Goal: Navigation & Orientation: Find specific page/section

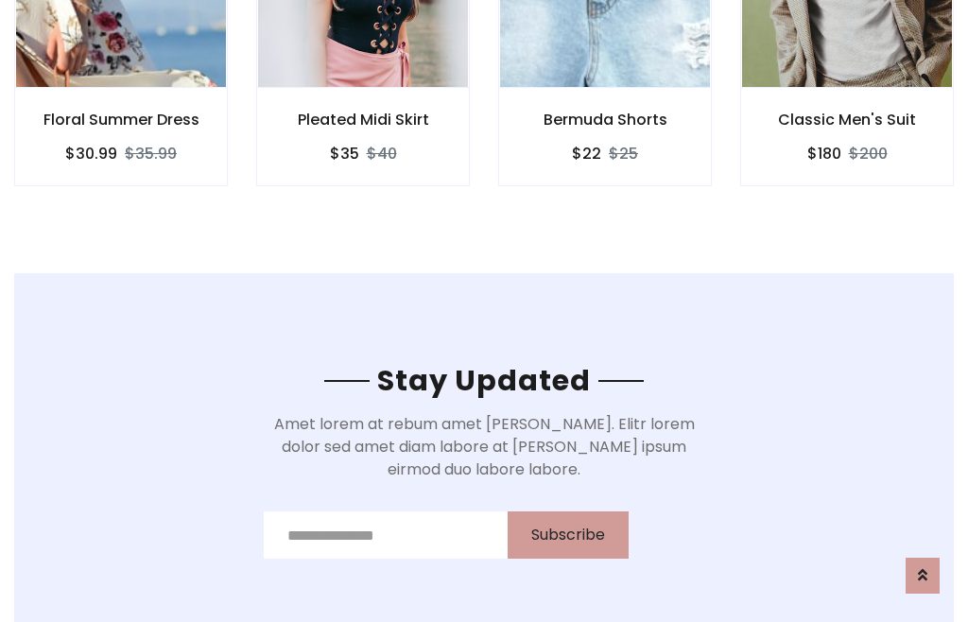
scroll to position [2846, 0]
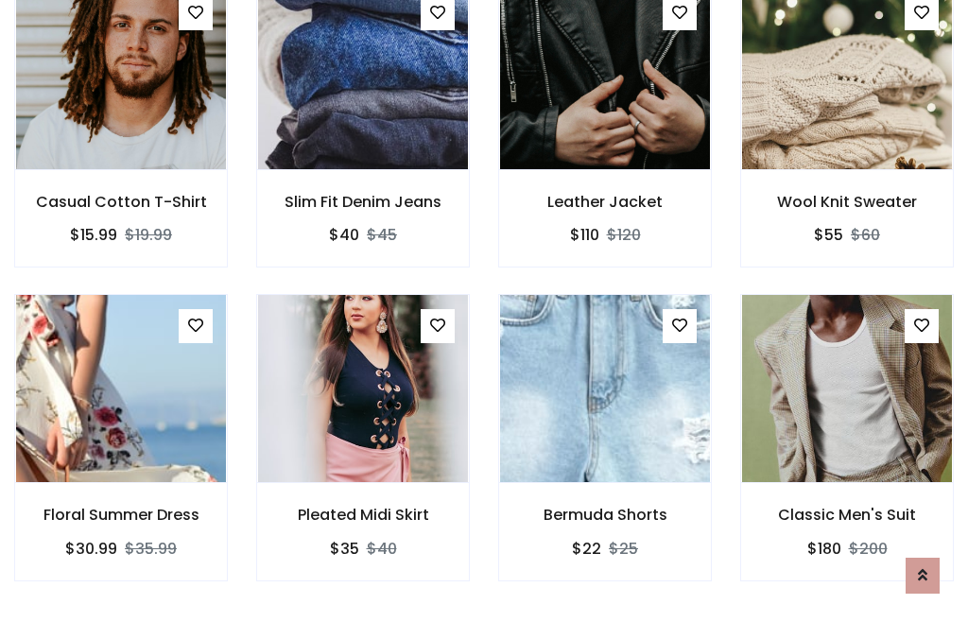
click at [484, 310] on div "Bermuda Shorts $22 $25" at bounding box center [605, 450] width 242 height 313
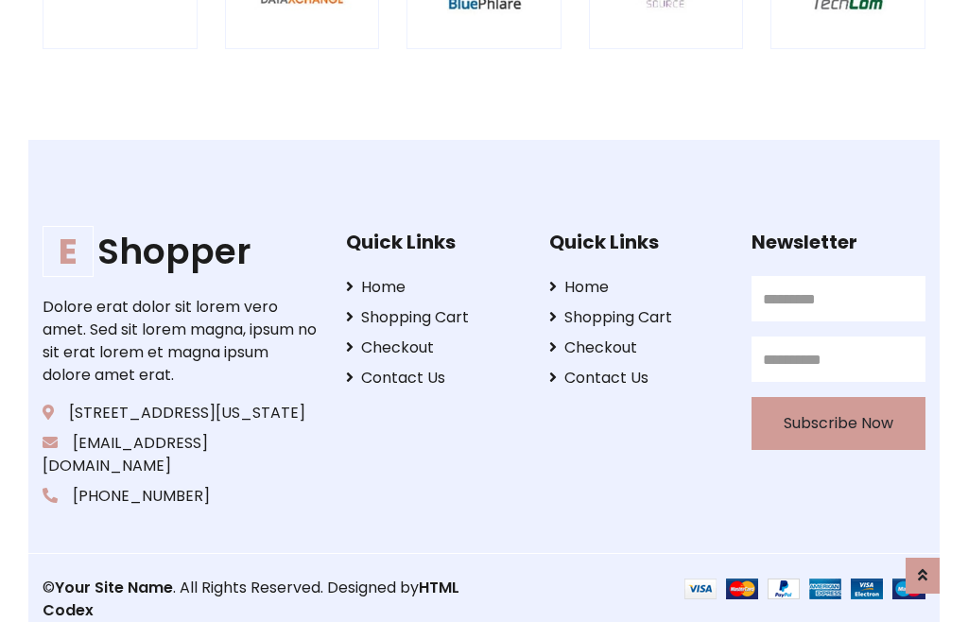
scroll to position [3597, 0]
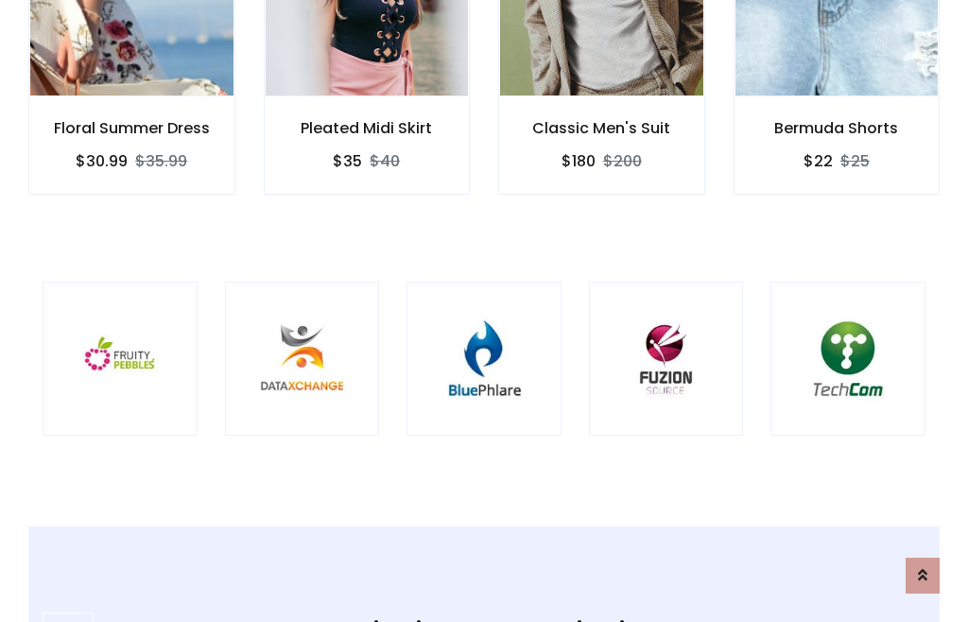
click at [484, 311] on img at bounding box center [484, 359] width 108 height 108
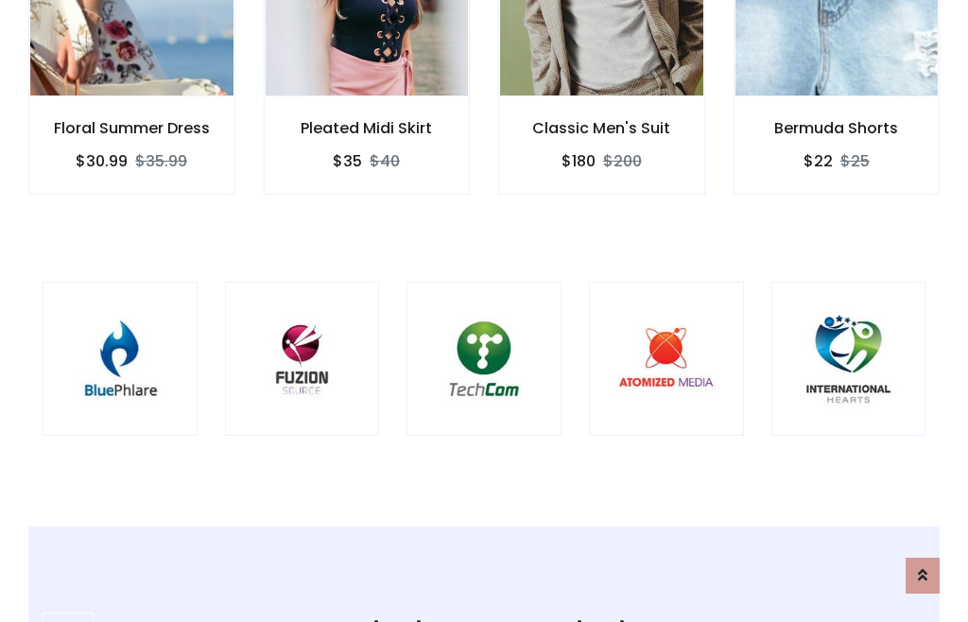
click at [484, 311] on img at bounding box center [484, 359] width 108 height 108
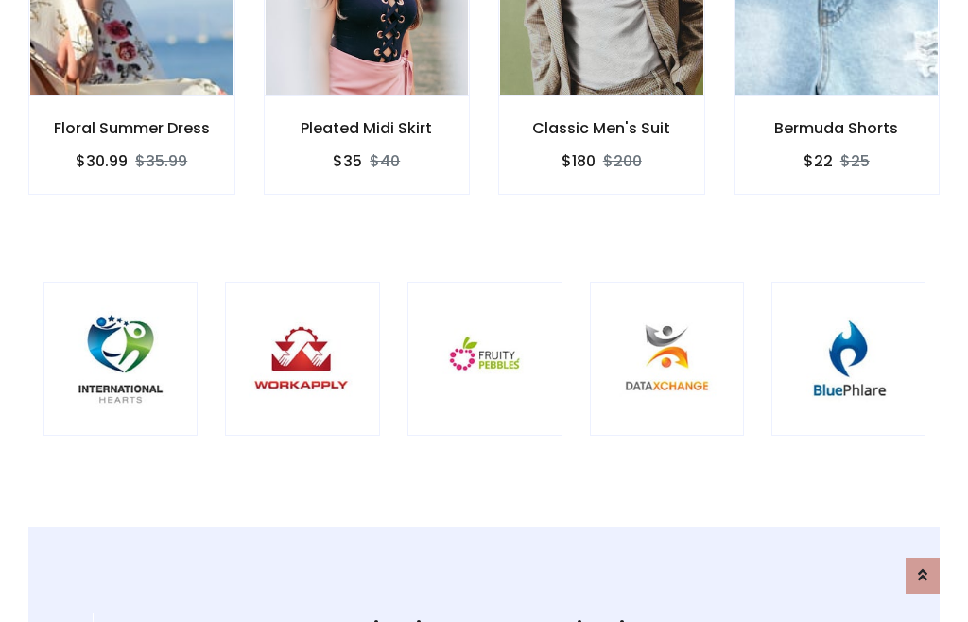
click at [484, 311] on img at bounding box center [485, 359] width 108 height 108
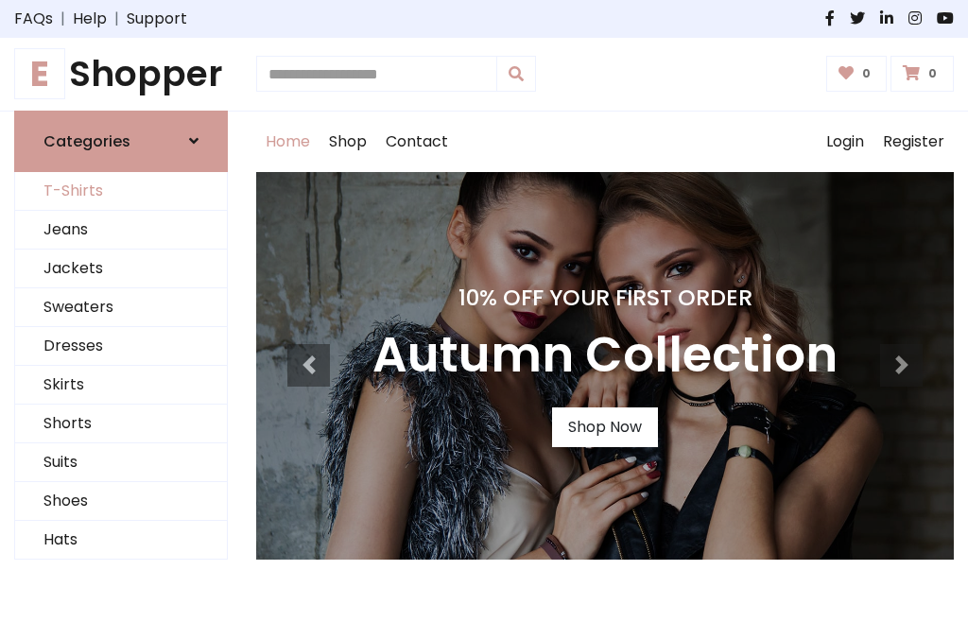
click at [121, 191] on link "T-Shirts" at bounding box center [121, 191] width 212 height 39
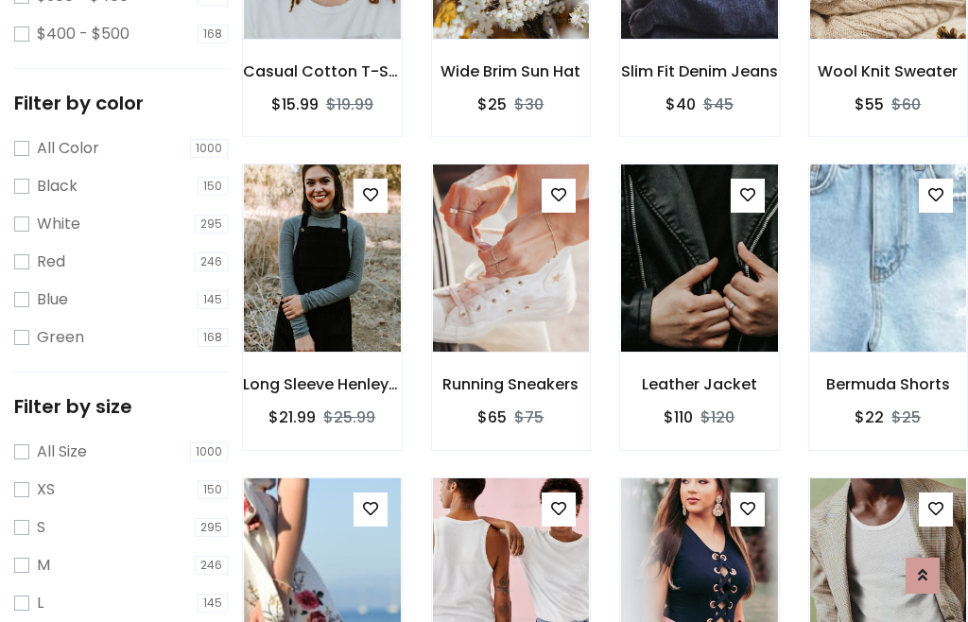
scroll to position [175, 0]
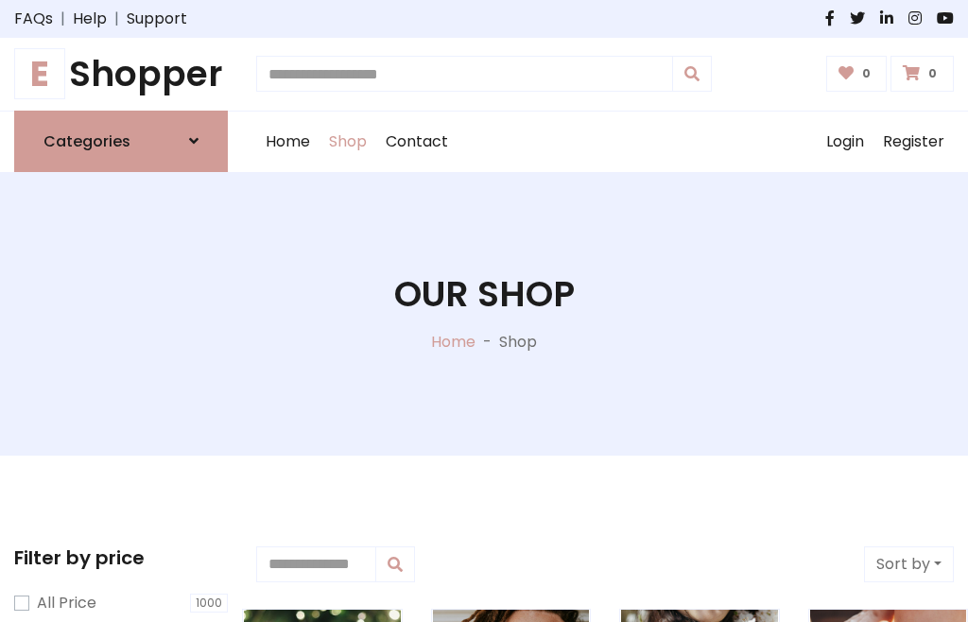
click at [121, 74] on h1 "E Shopper" at bounding box center [121, 74] width 214 height 43
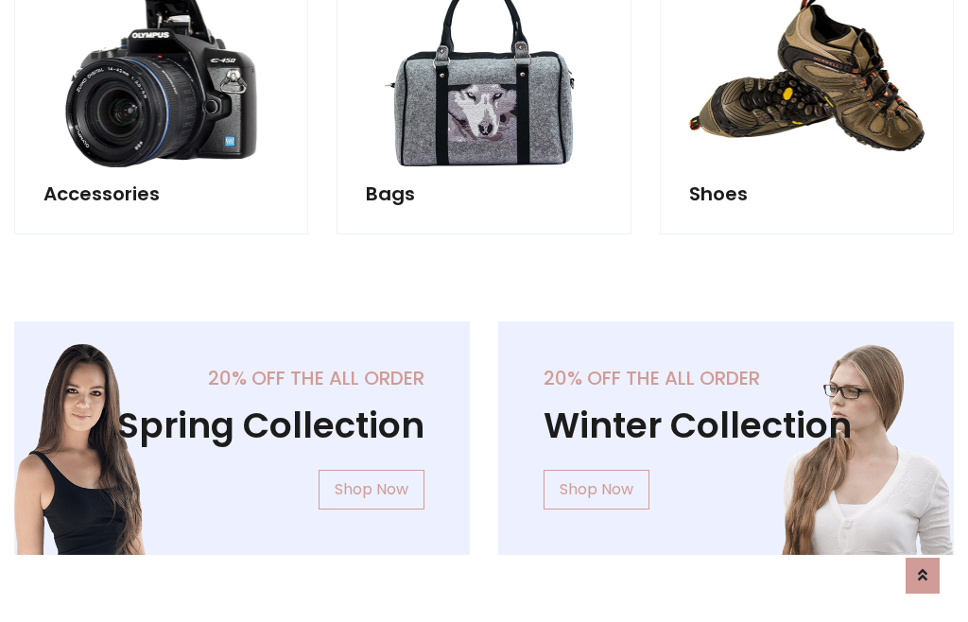
scroll to position [1836, 0]
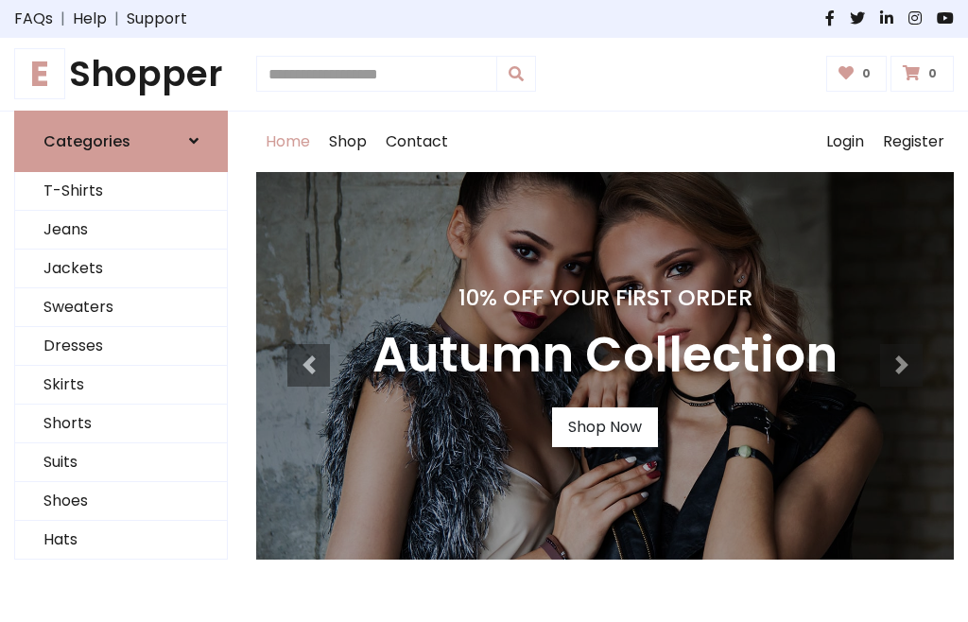
scroll to position [620, 0]
